Goal: Check status: Check status

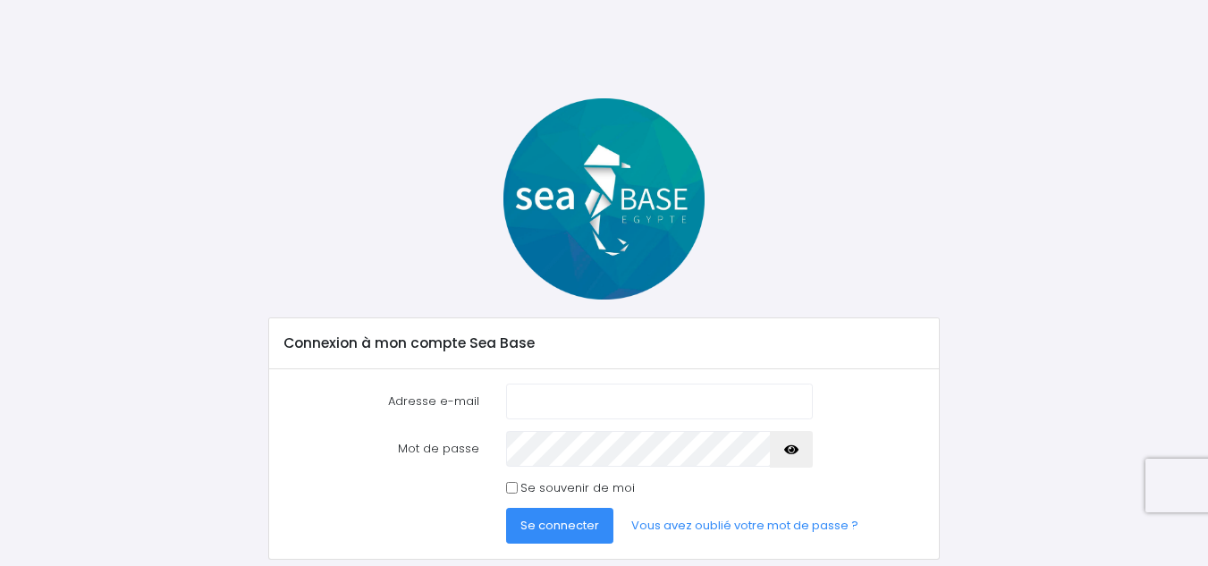
type input "[EMAIL_ADDRESS][DOMAIN_NAME]"
click at [468, 444] on div "Mot de passe" at bounding box center [603, 449] width 667 height 36
click at [600, 516] on button "Se connecter" at bounding box center [559, 526] width 107 height 36
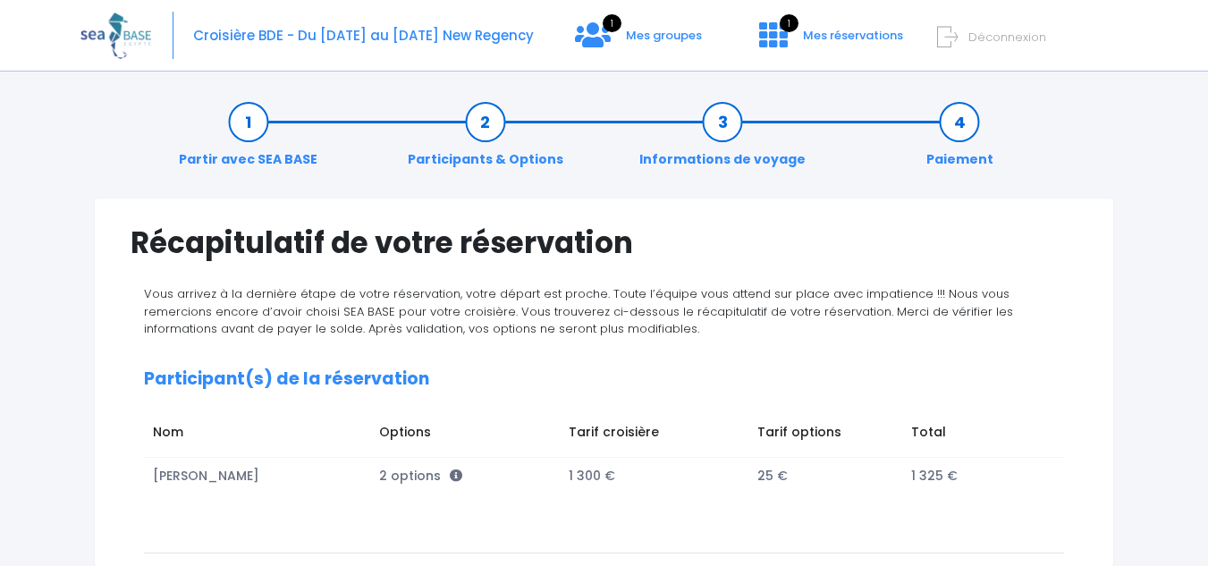
click at [1055, 472] on td at bounding box center [1055, 476] width 18 height 37
click at [663, 39] on span "Mes groupes" at bounding box center [664, 35] width 76 height 17
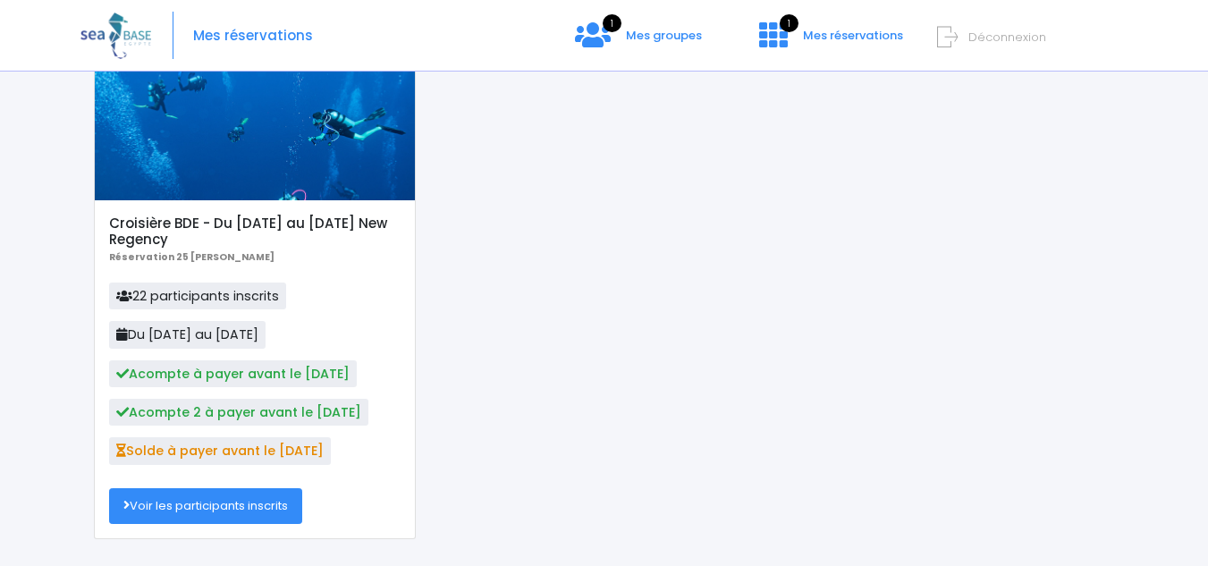
scroll to position [195, 0]
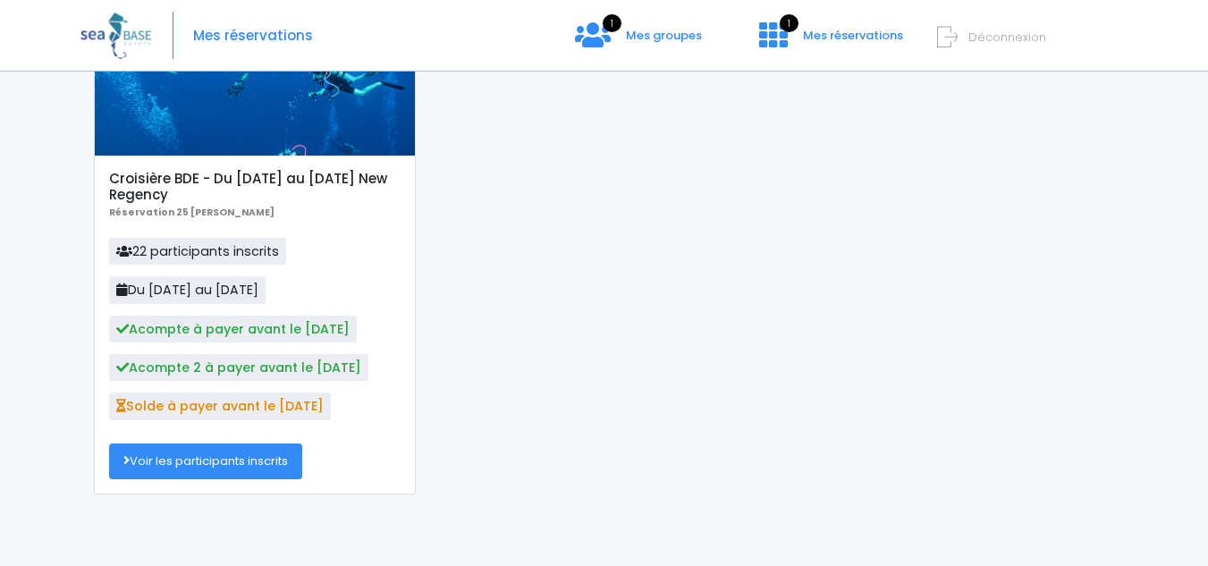
click at [234, 455] on link "Voir les participants inscrits" at bounding box center [205, 461] width 193 height 36
click at [249, 400] on span "Solde à payer avant le [DATE]" at bounding box center [220, 405] width 222 height 27
click at [274, 410] on span "Solde à payer avant le [DATE]" at bounding box center [220, 405] width 222 height 27
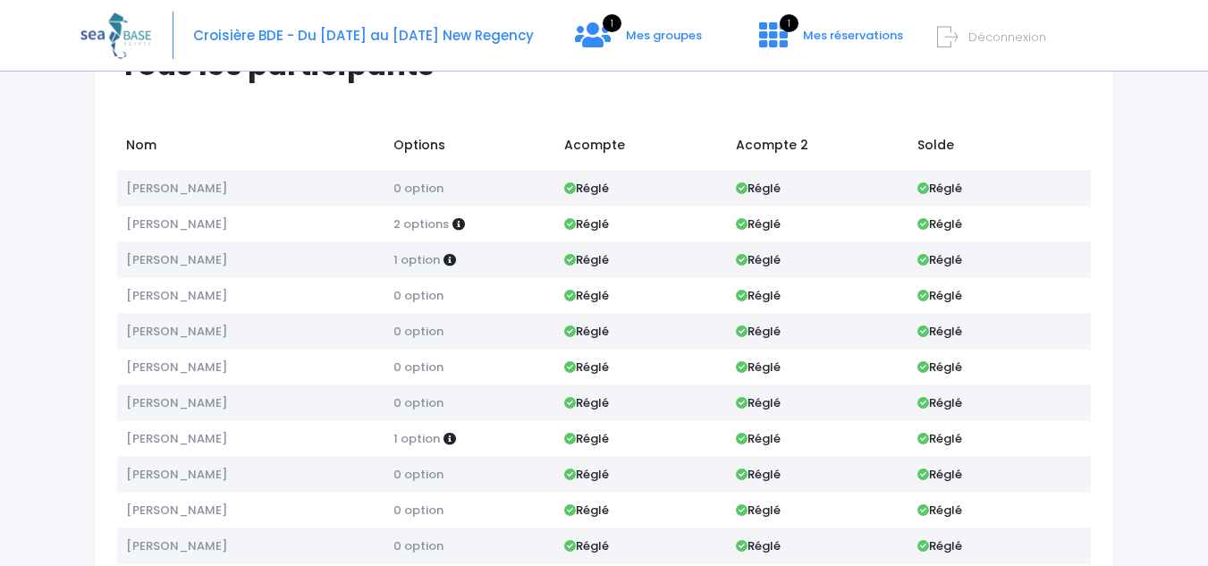
scroll to position [89, 0]
click at [920, 550] on icon at bounding box center [923, 547] width 12 height 12
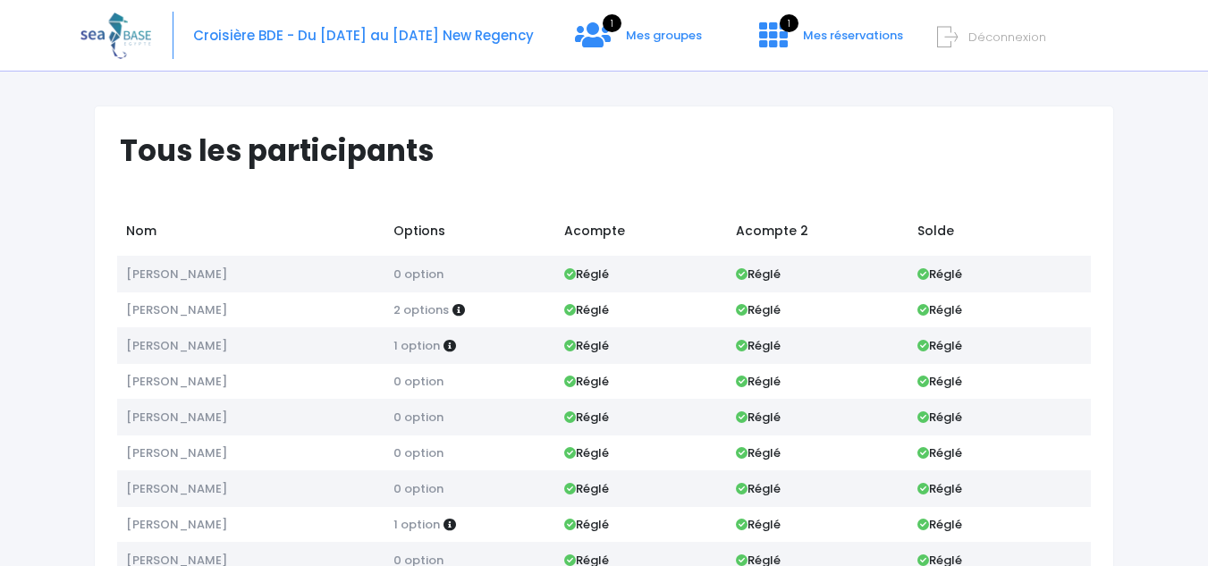
scroll to position [0, 0]
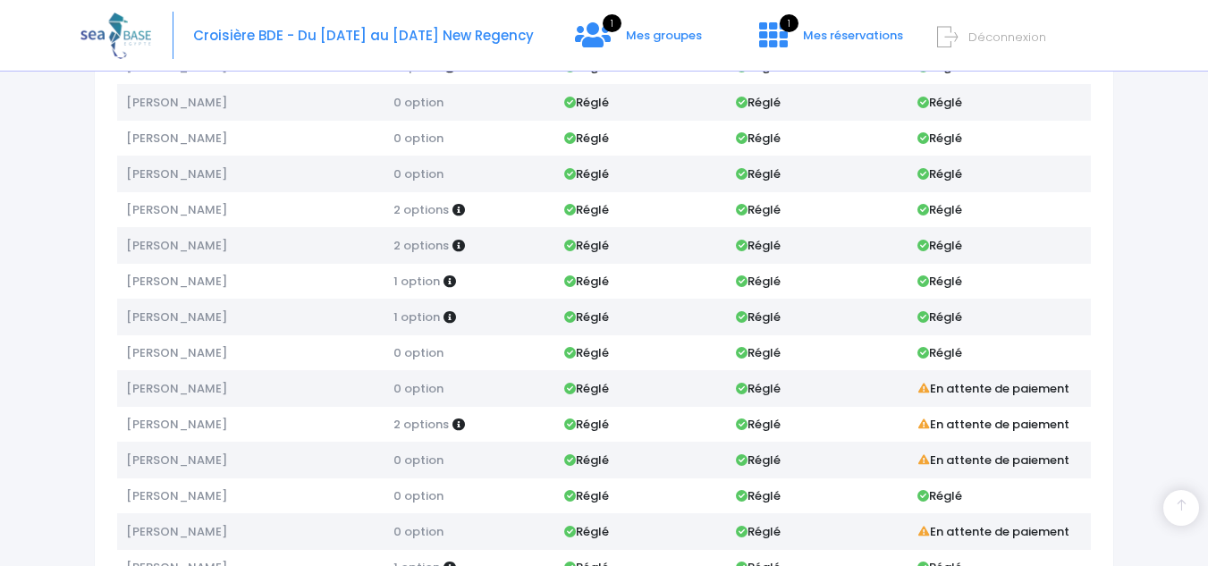
scroll to position [536, 0]
